Goal: Information Seeking & Learning: Compare options

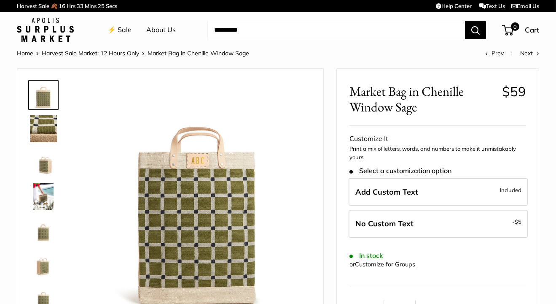
scroll to position [42, 0]
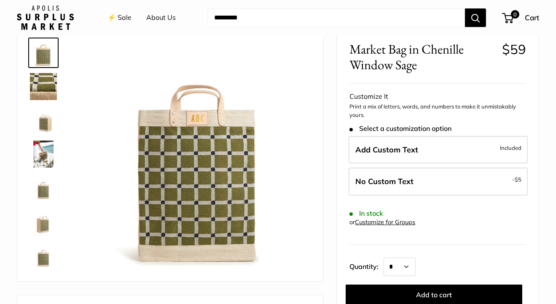
click at [48, 155] on img at bounding box center [43, 153] width 27 height 27
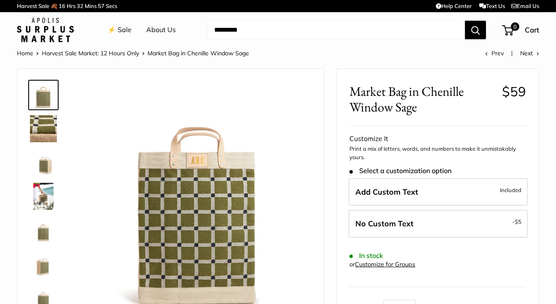
click at [47, 194] on img at bounding box center [43, 196] width 27 height 27
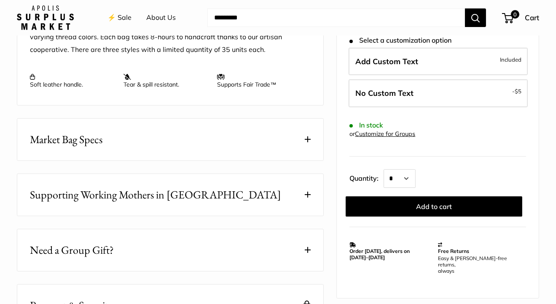
scroll to position [379, 0]
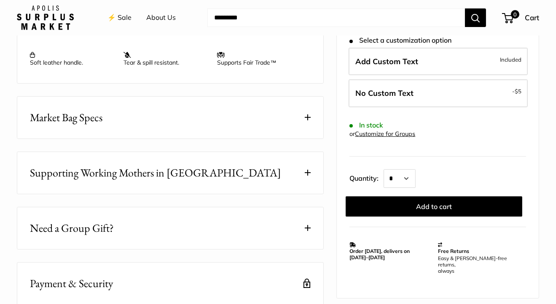
click at [307, 115] on span at bounding box center [308, 117] width 6 height 6
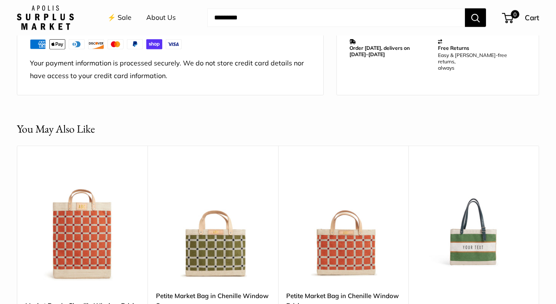
scroll to position [759, 0]
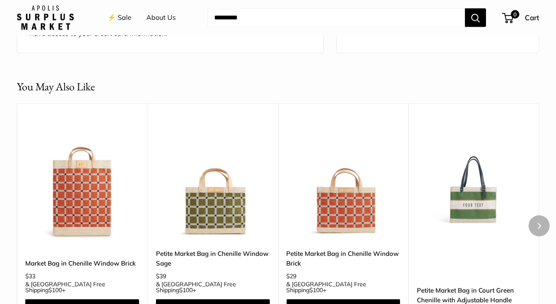
click at [0, 0] on img at bounding box center [0, 0] width 0 height 0
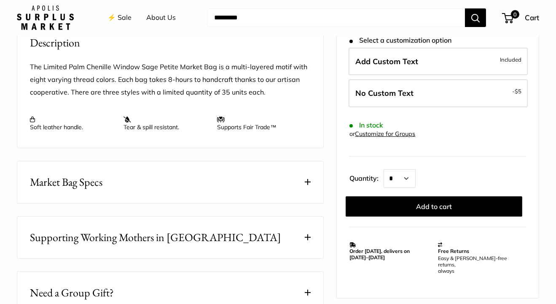
scroll to position [337, 0]
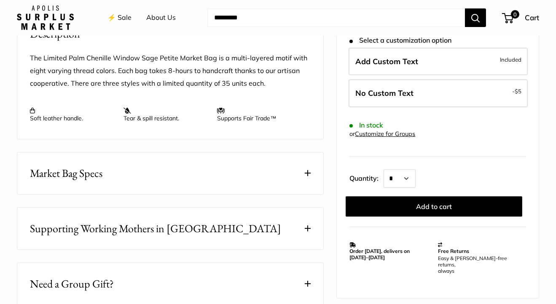
click at [241, 181] on button "Market Bag Specs" at bounding box center [170, 173] width 306 height 42
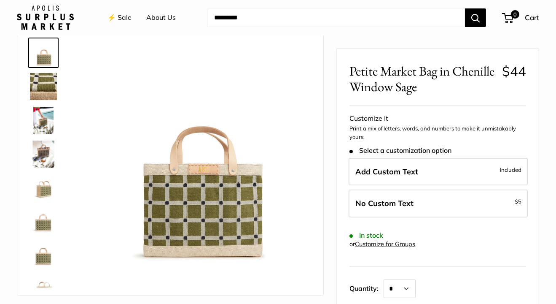
scroll to position [0, 0]
